Goal: Browse casually

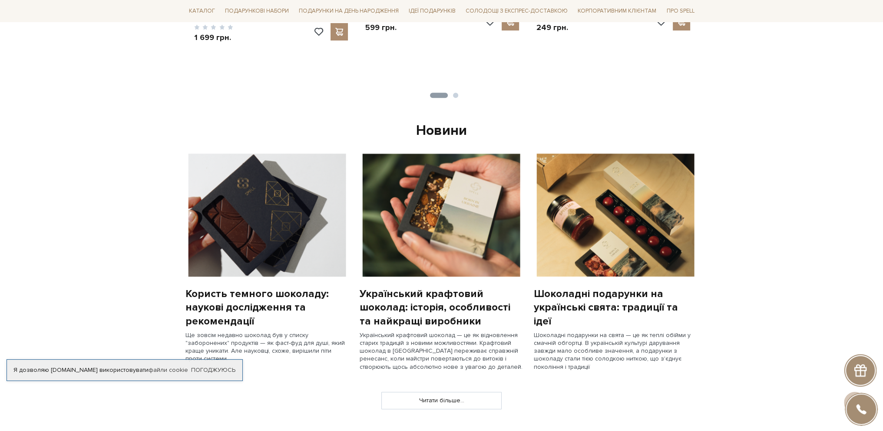
scroll to position [565, 0]
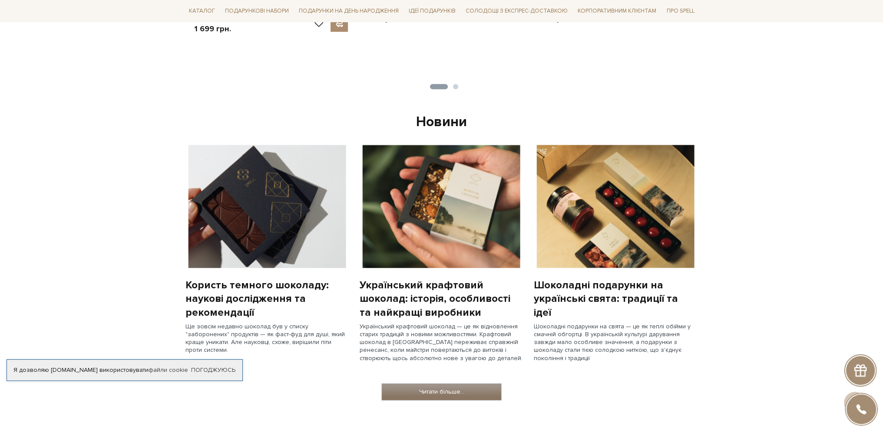
click at [462, 388] on link "Читати більше..." at bounding box center [441, 391] width 119 height 17
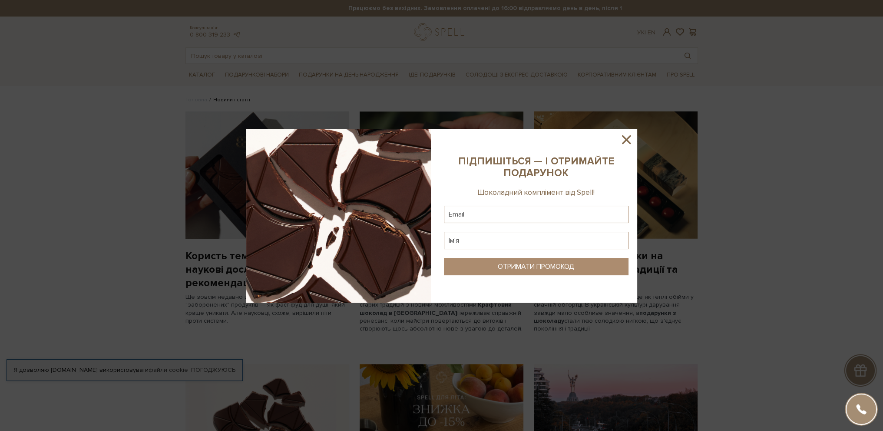
click at [626, 137] on icon at bounding box center [626, 139] width 15 height 15
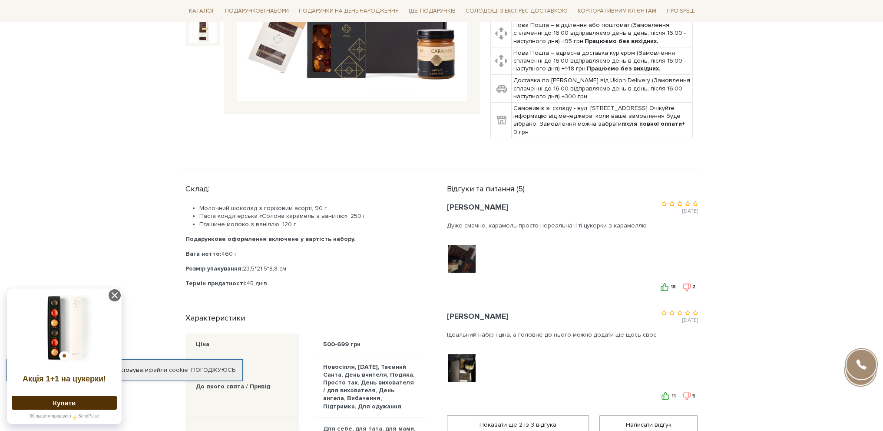
scroll to position [87, 0]
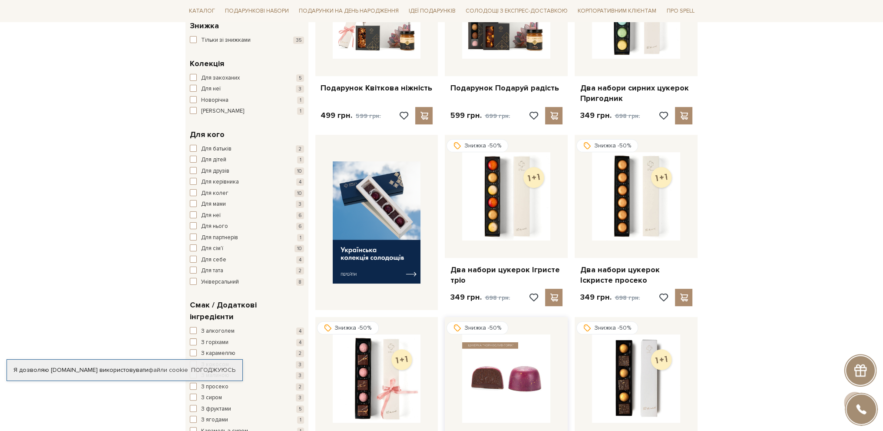
scroll to position [43, 0]
